Goal: Information Seeking & Learning: Learn about a topic

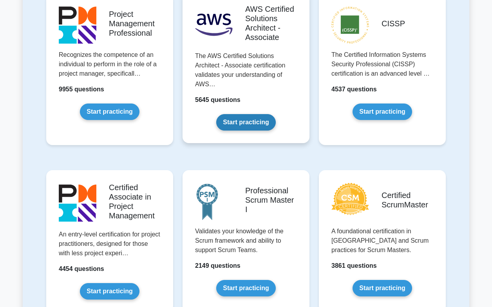
scroll to position [123, 0]
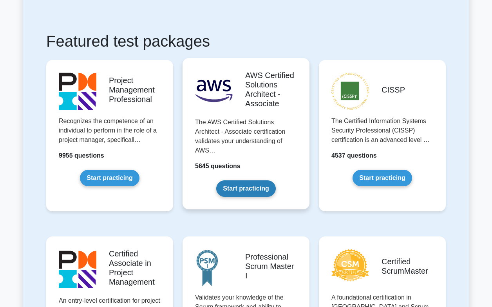
click at [236, 180] on link "Start practicing" at bounding box center [245, 188] width 59 height 16
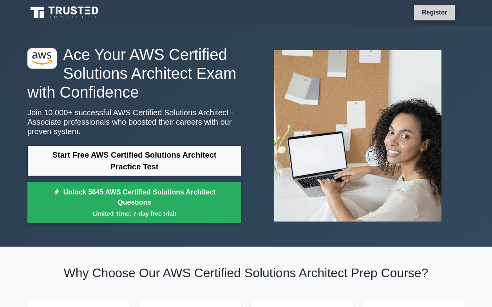
click at [447, 11] on link "Register" at bounding box center [435, 12] width 35 height 10
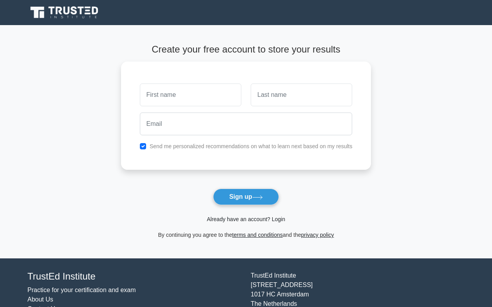
click at [247, 219] on link "Already have an account? Login" at bounding box center [246, 219] width 78 height 6
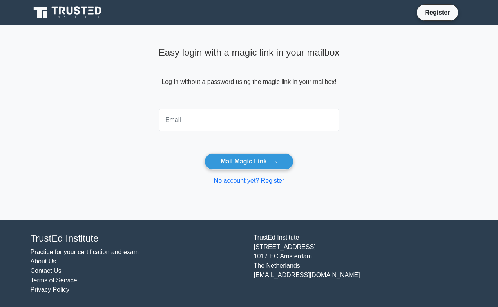
click at [204, 118] on input "email" at bounding box center [249, 120] width 181 height 23
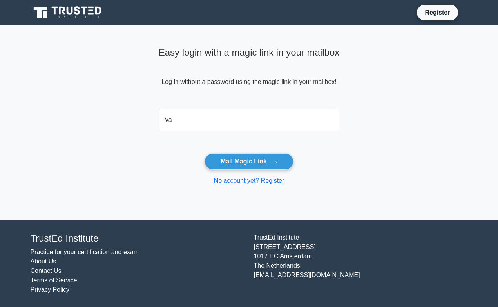
type input "vad"
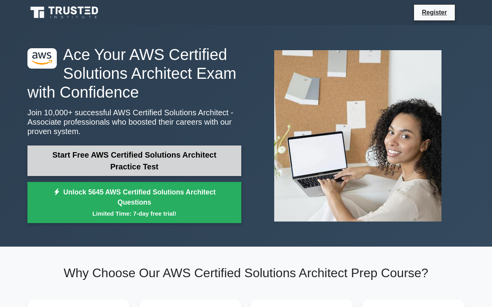
click at [107, 157] on link "Start Free AWS Certified Solutions Architect Practice Test" at bounding box center [134, 160] width 214 height 31
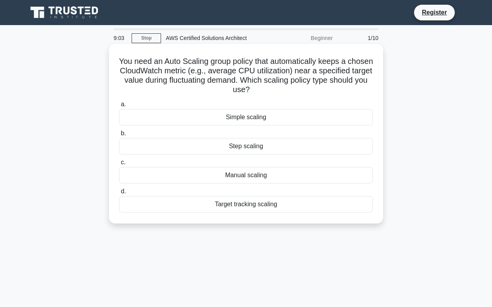
click at [258, 209] on div "Target tracking scaling" at bounding box center [246, 204] width 254 height 16
click at [119, 194] on input "d. Target tracking scaling" at bounding box center [119, 191] width 0 height 5
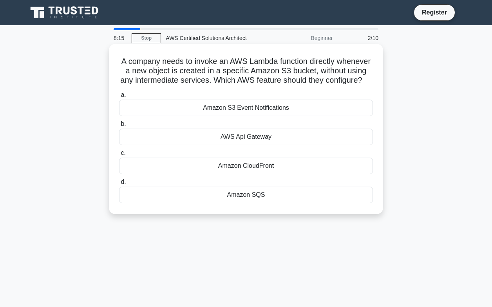
click at [264, 110] on div "Amazon S3 Event Notifications" at bounding box center [246, 108] width 254 height 16
click at [119, 98] on input "a. Amazon S3 Event Notifications" at bounding box center [119, 95] width 0 height 5
